Goal: Information Seeking & Learning: Check status

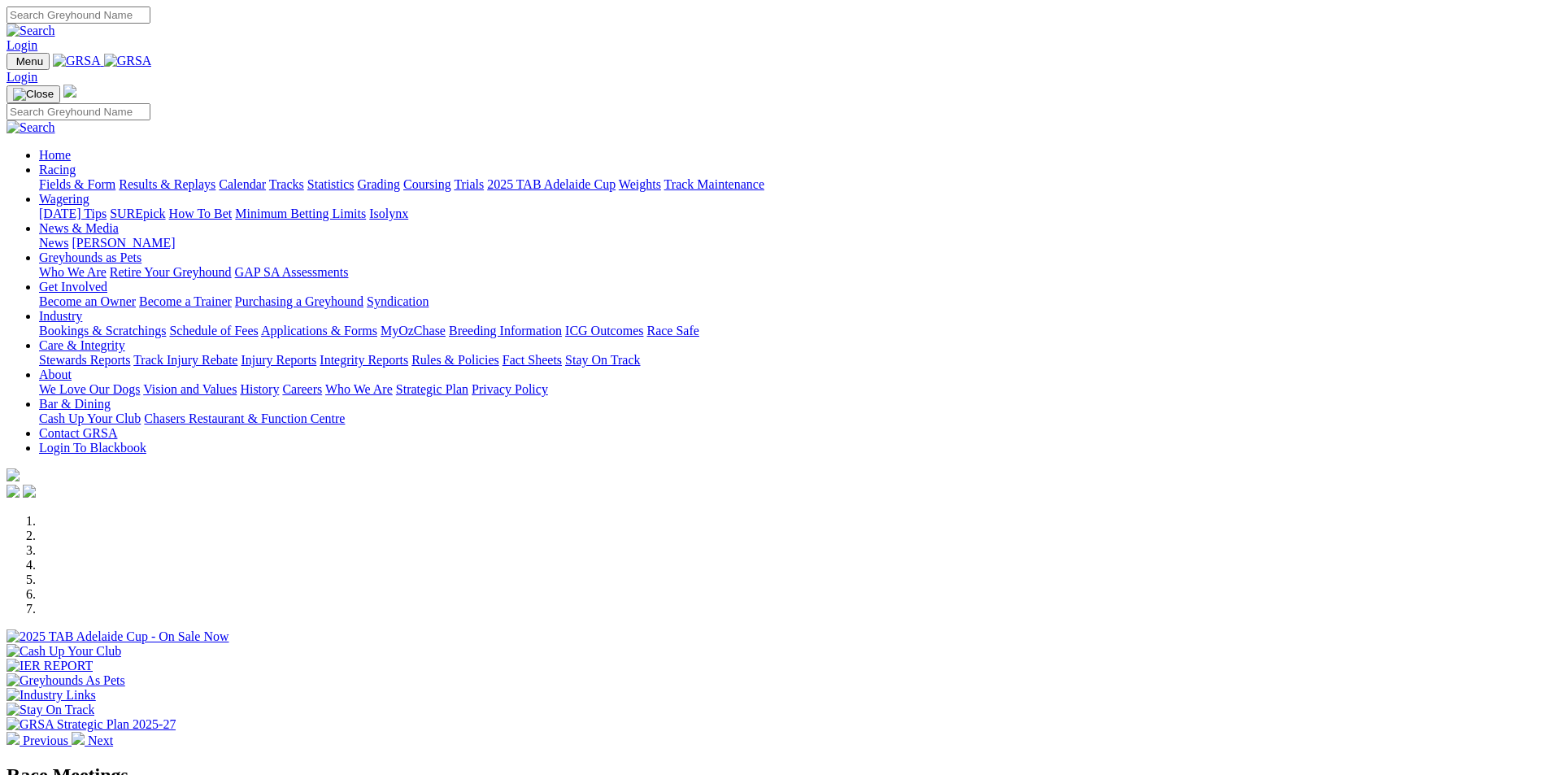
click at [215, 177] on link "Results & Replays" at bounding box center [167, 184] width 97 height 14
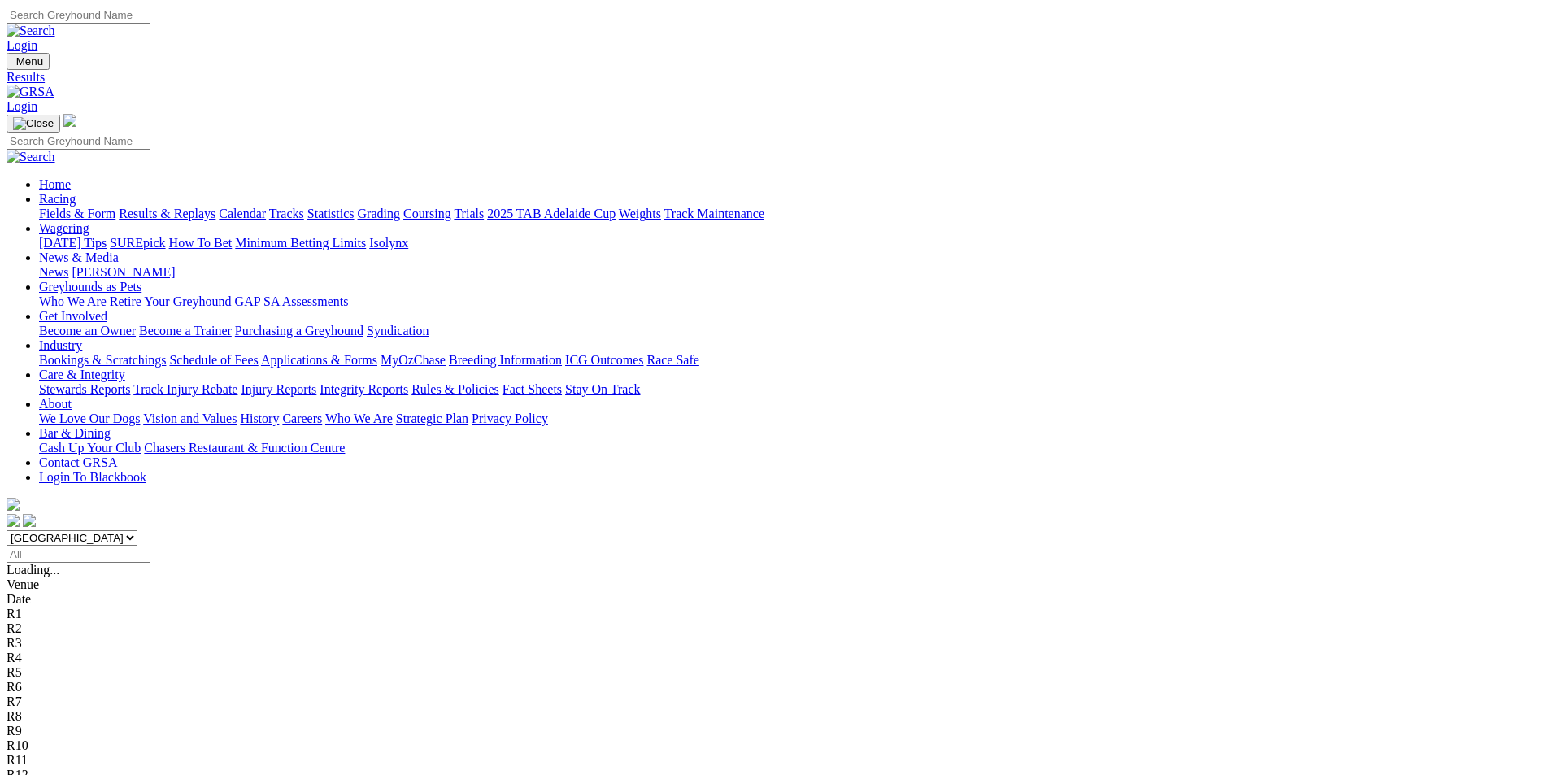
click at [137, 530] on select "[GEOGRAPHIC_DATA] [GEOGRAPHIC_DATA] [GEOGRAPHIC_DATA] [GEOGRAPHIC_DATA] [GEOGRA…" at bounding box center [72, 537] width 131 height 15
select select "QLD"
click at [137, 530] on select "South Australia New South Wales Northern Territory Queensland Tasmania Victoria…" at bounding box center [72, 537] width 131 height 15
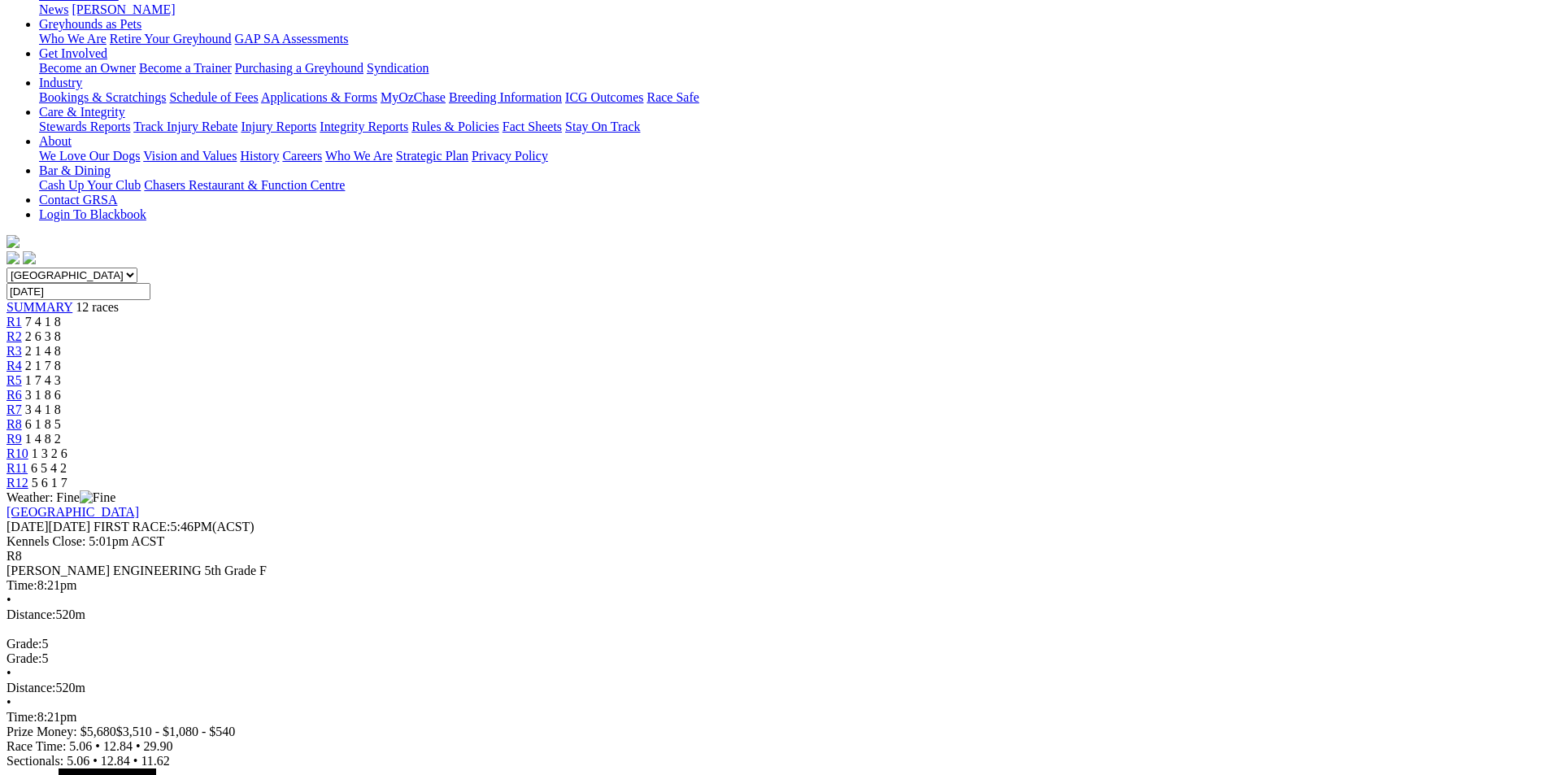
scroll to position [325, 0]
